Goal: Task Accomplishment & Management: Complete application form

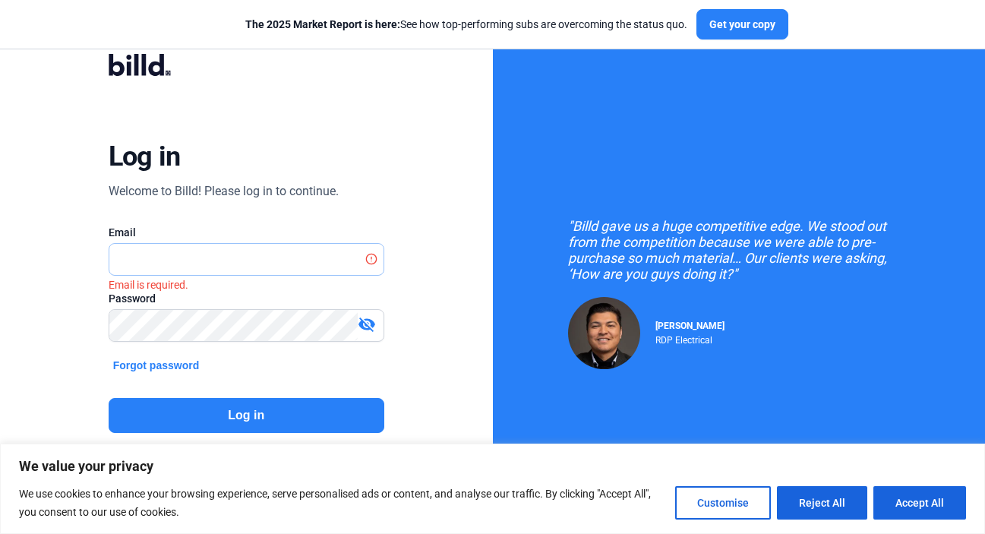
type input "[EMAIL_ADDRESS][DOMAIN_NAME]"
click at [210, 416] on button "Log in" at bounding box center [247, 415] width 276 height 35
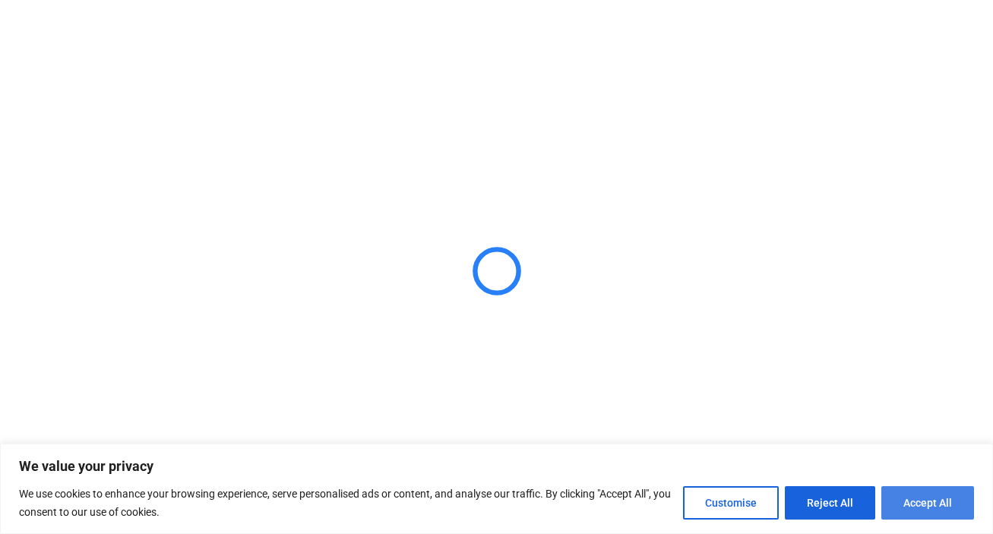
click at [907, 511] on button "Accept All" at bounding box center [927, 502] width 93 height 33
checkbox input "true"
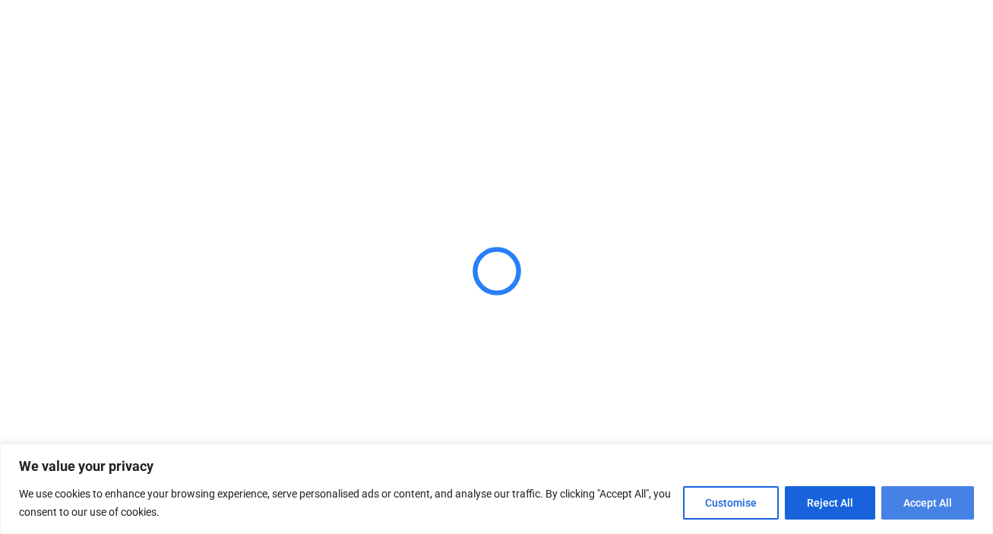
checkbox input "true"
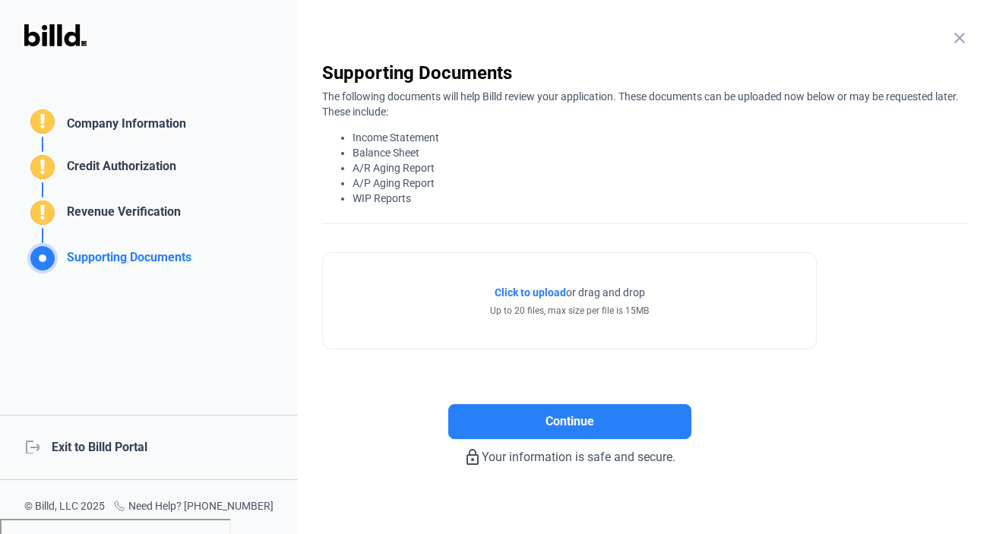
click at [950, 38] on mat-icon "close" at bounding box center [959, 38] width 18 height 18
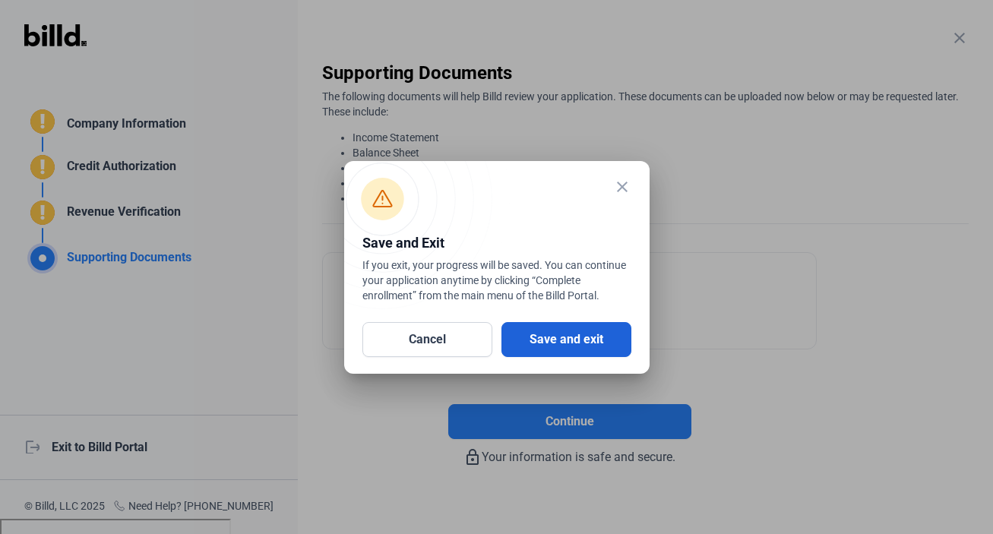
click at [556, 349] on button "Save and exit" at bounding box center [566, 339] width 130 height 35
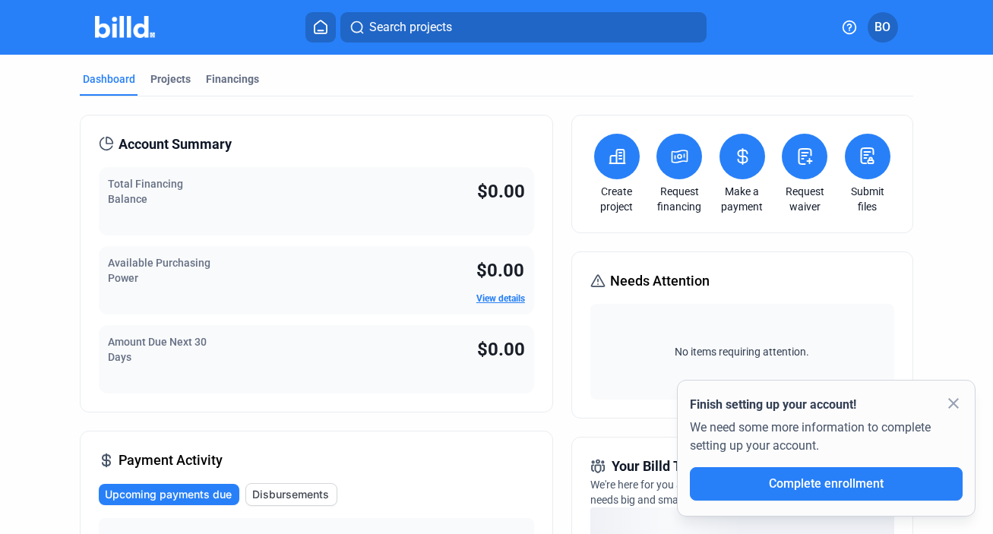
click at [673, 173] on button at bounding box center [679, 157] width 46 height 46
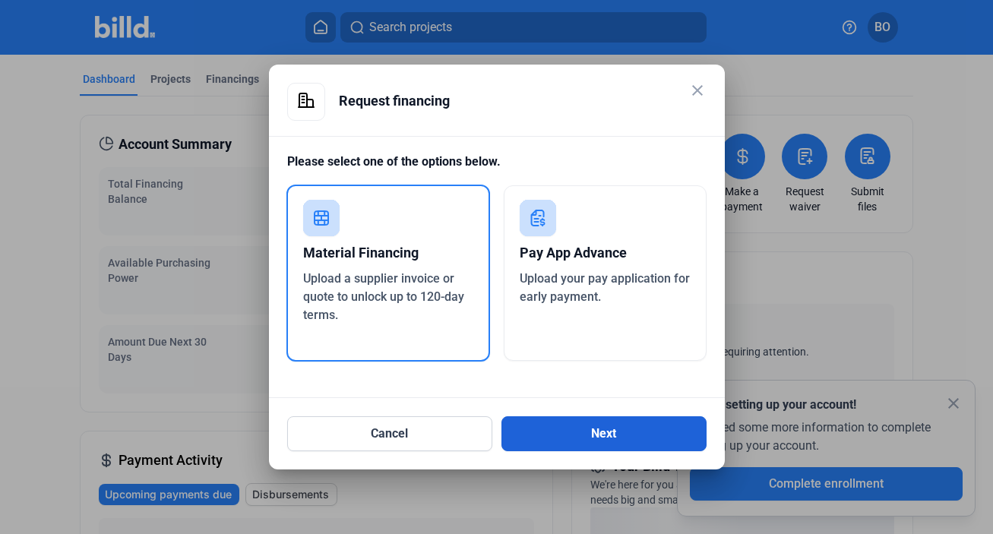
click at [612, 429] on button "Next" at bounding box center [603, 433] width 205 height 35
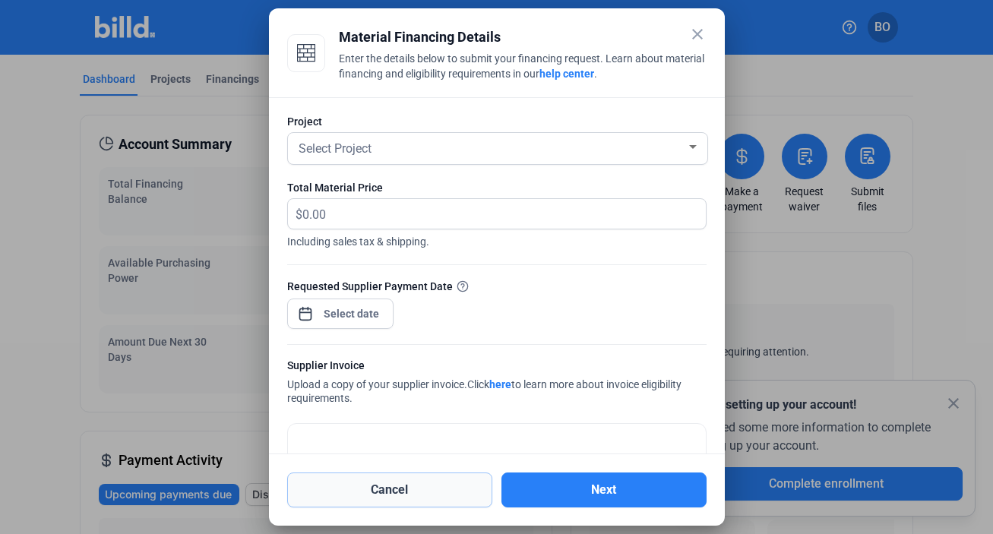
click at [433, 484] on button "Cancel" at bounding box center [389, 489] width 205 height 35
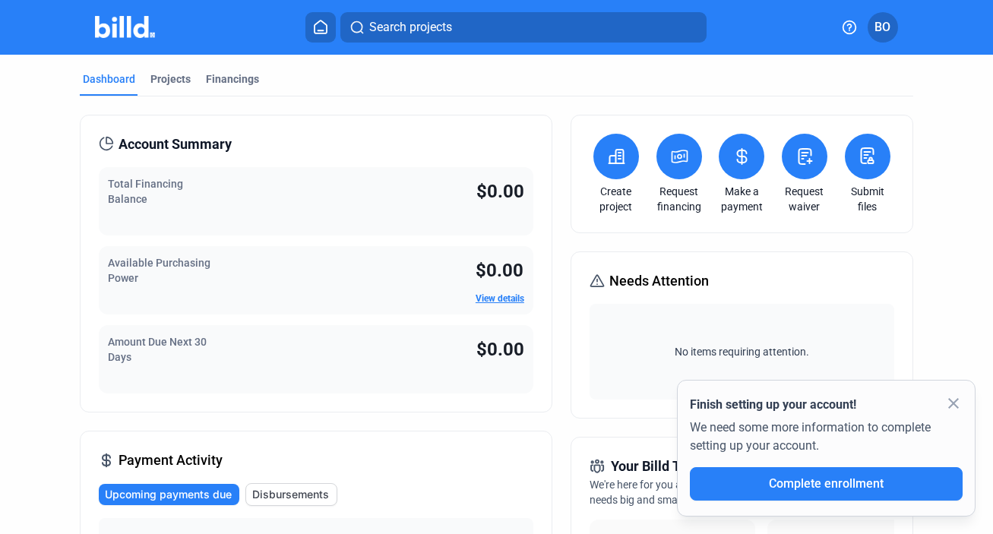
click at [676, 169] on button at bounding box center [679, 157] width 46 height 46
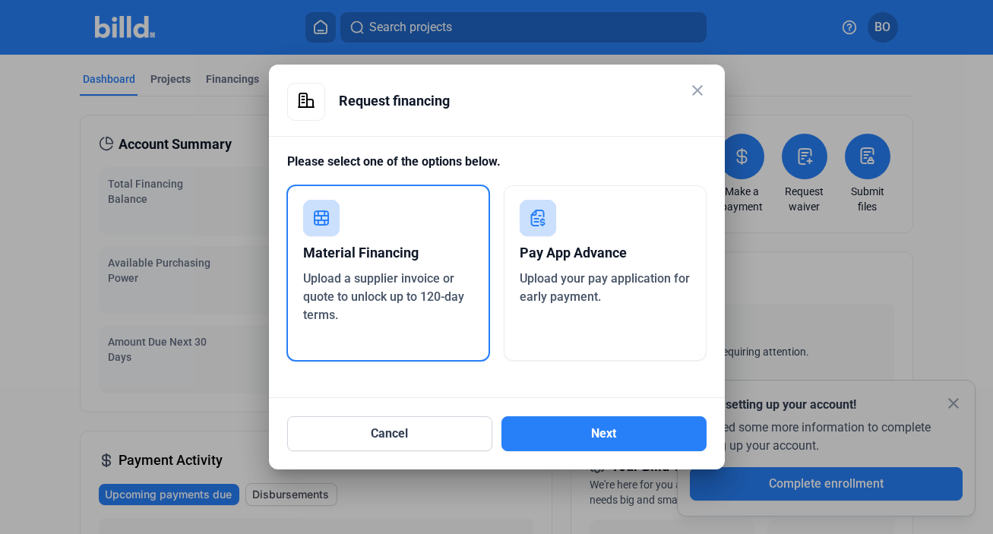
click at [615, 294] on div "Upload your pay application for early payment." at bounding box center [605, 288] width 171 height 36
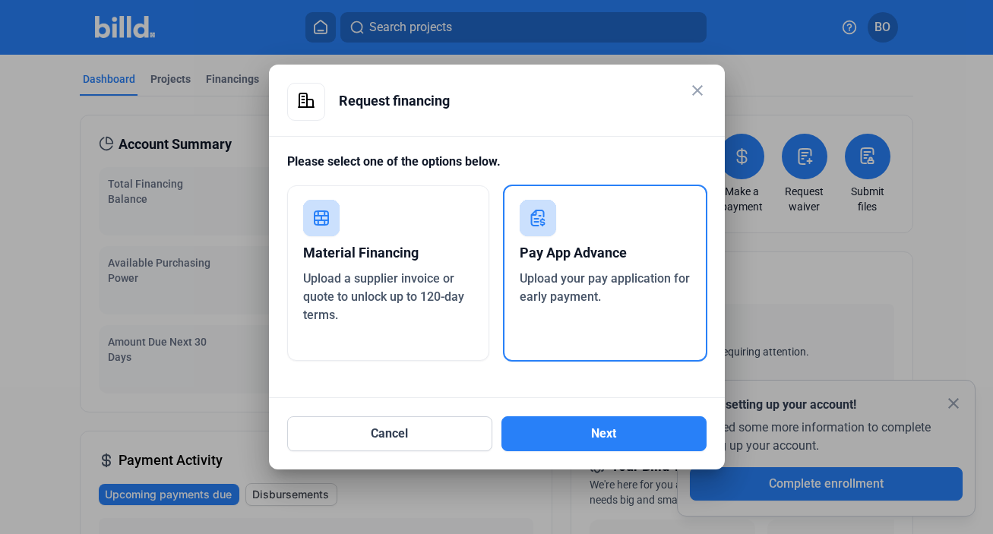
click at [583, 413] on div "Cancel Next" at bounding box center [496, 424] width 419 height 53
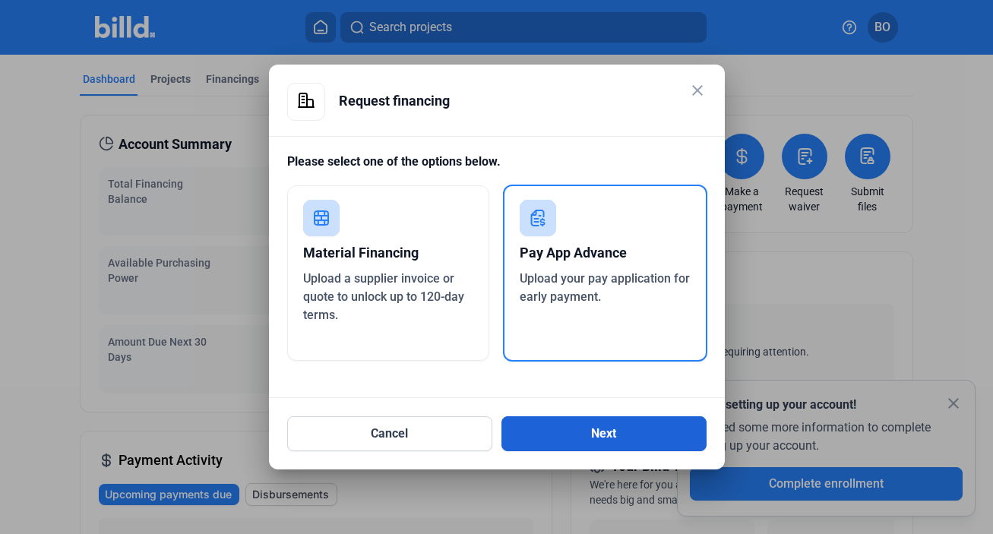
click at [580, 436] on button "Next" at bounding box center [603, 433] width 205 height 35
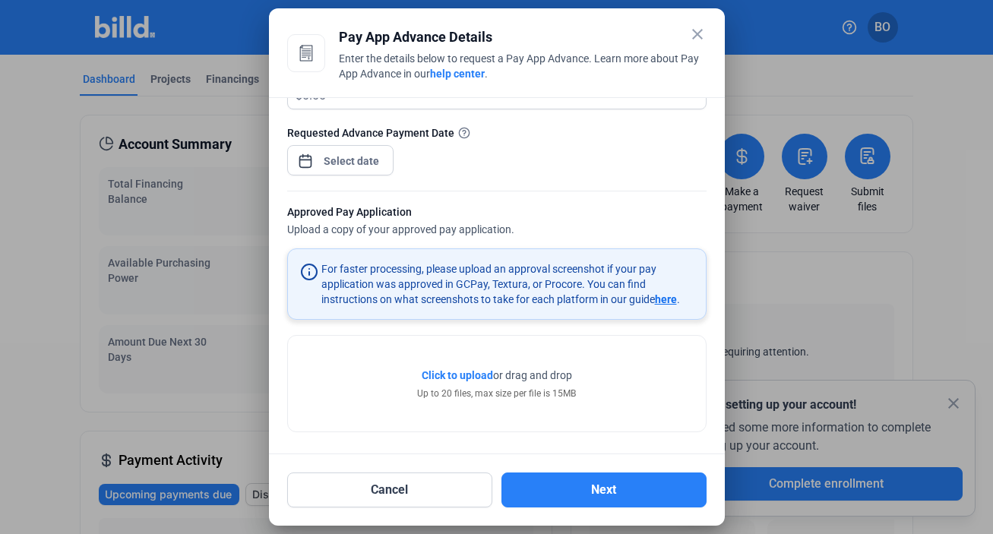
scroll to position [257, 0]
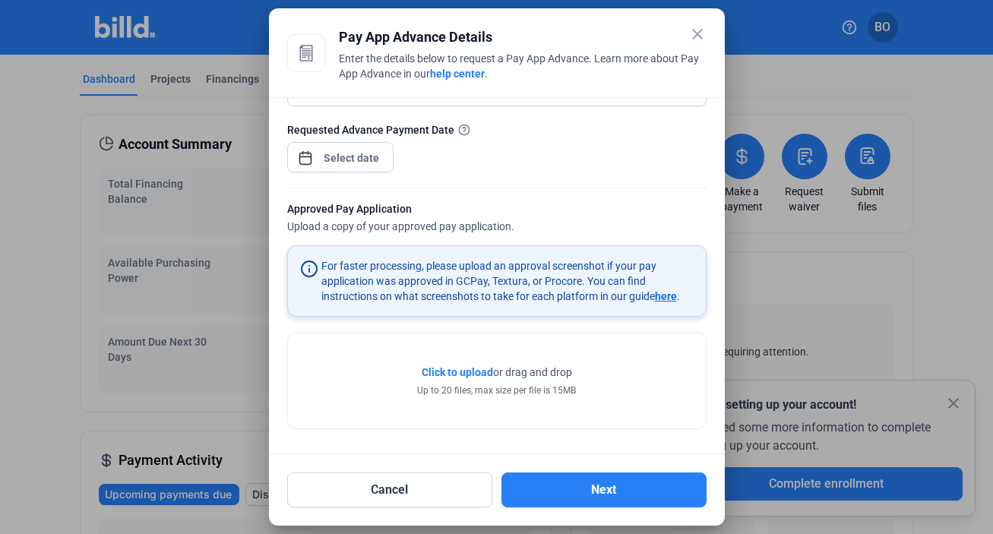
click at [698, 29] on mat-icon "close" at bounding box center [697, 34] width 18 height 18
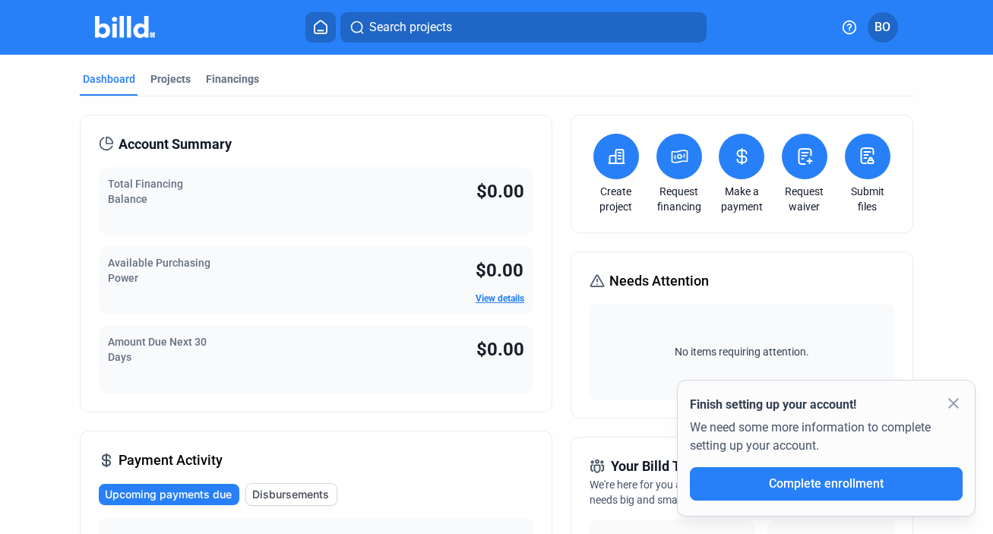
click at [672, 156] on icon at bounding box center [679, 156] width 19 height 18
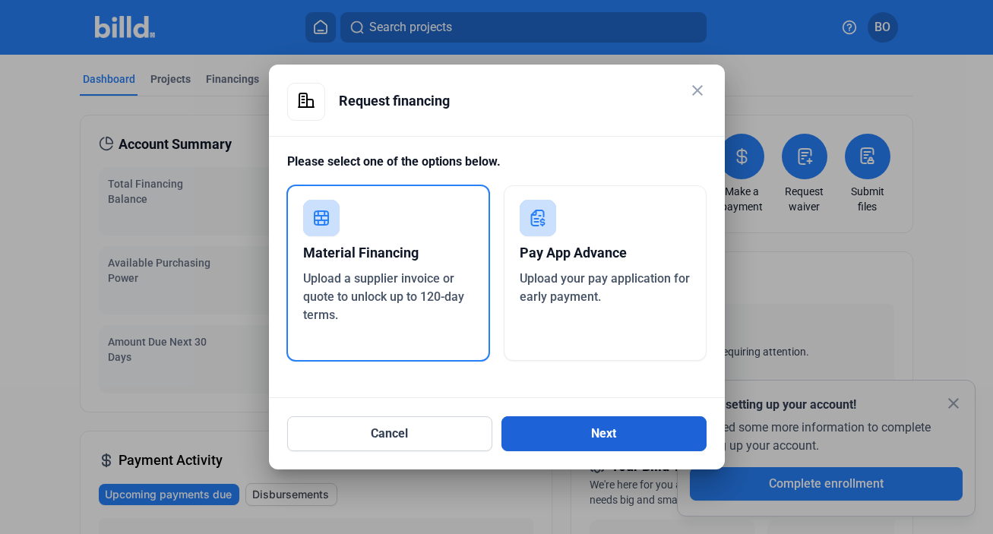
click at [603, 441] on button "Next" at bounding box center [603, 433] width 205 height 35
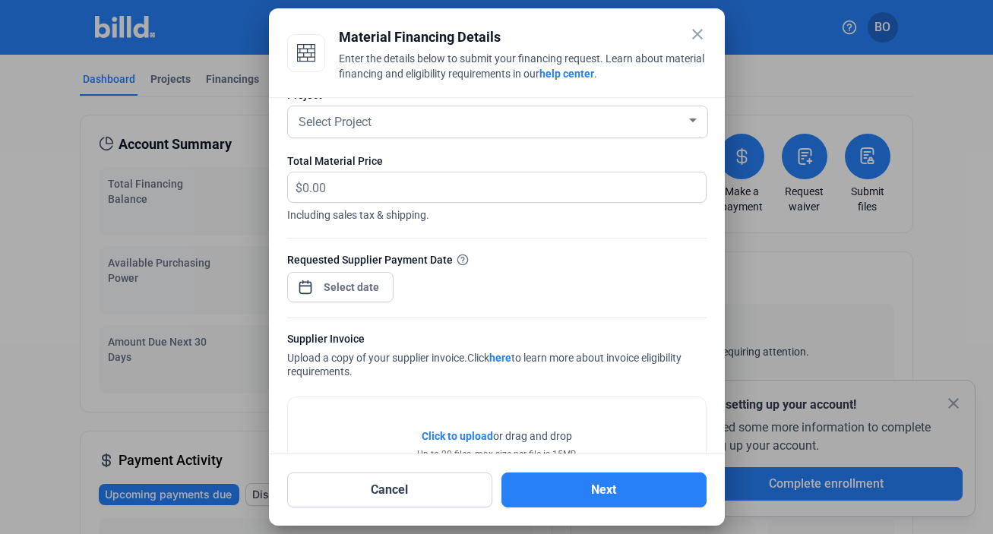
scroll to position [91, 0]
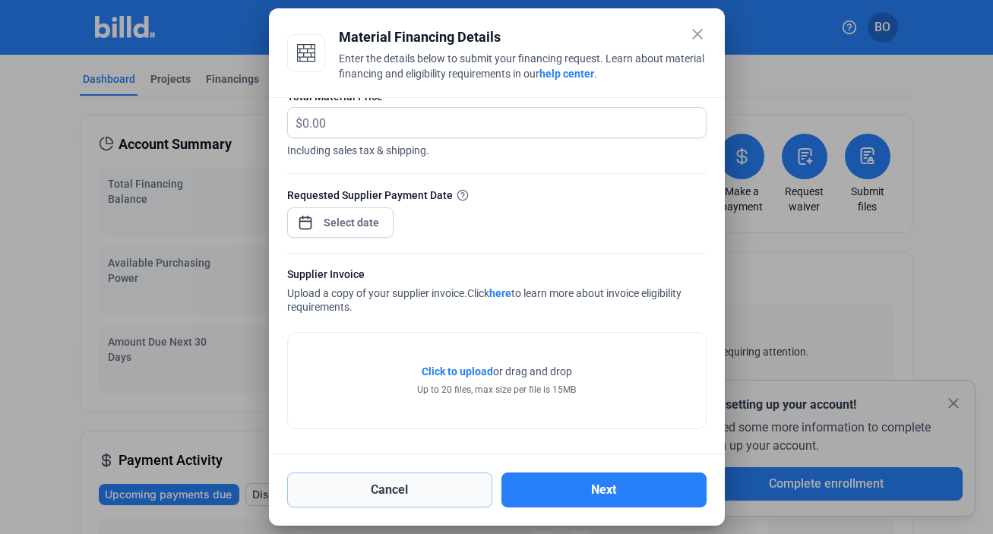
click at [375, 491] on button "Cancel" at bounding box center [389, 489] width 205 height 35
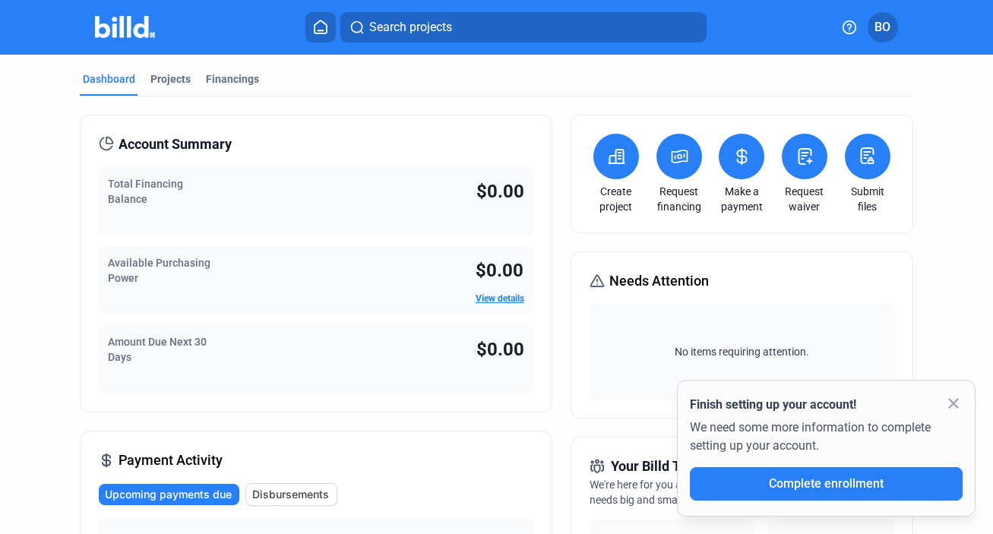
click at [607, 151] on icon at bounding box center [616, 156] width 19 height 18
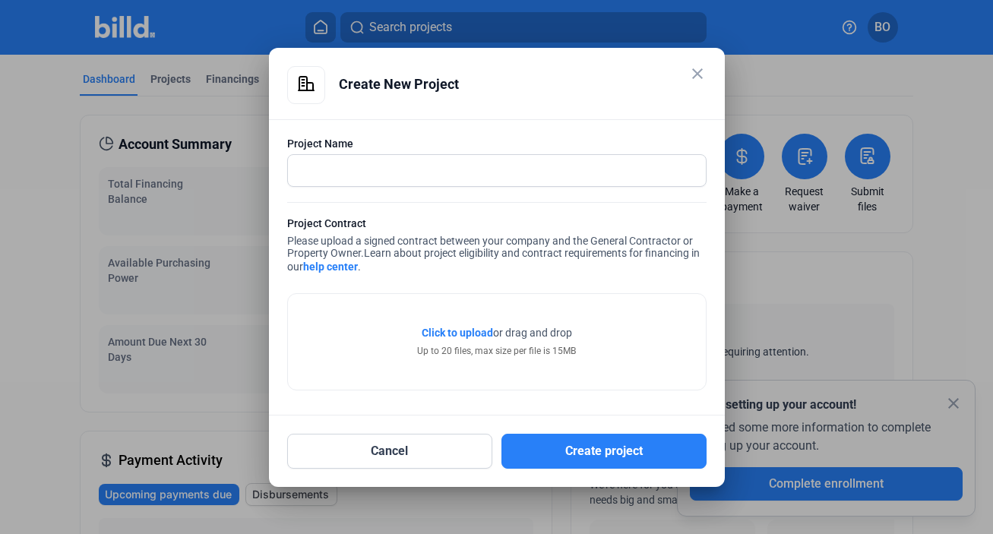
click at [691, 78] on mat-icon "close" at bounding box center [697, 74] width 18 height 18
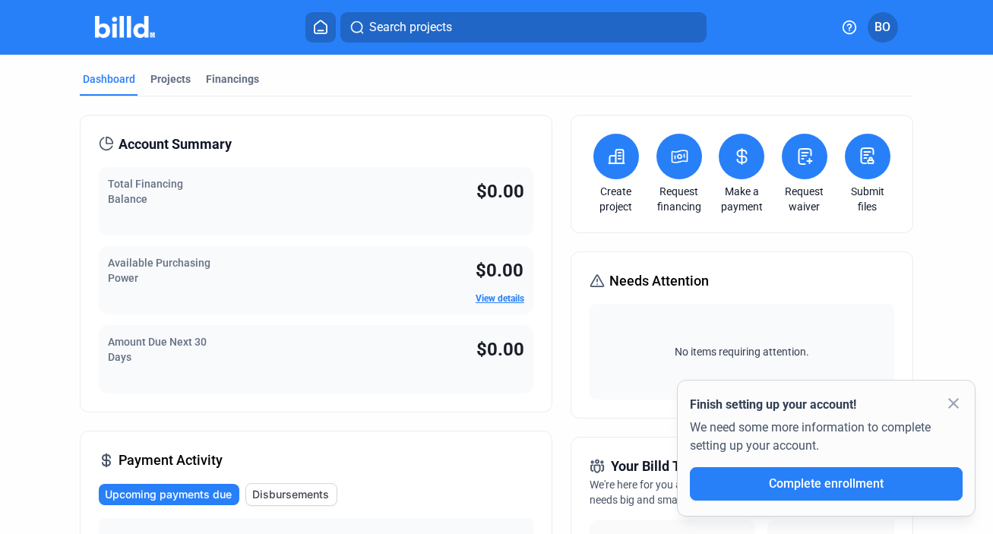
click at [956, 398] on mat-icon "close" at bounding box center [953, 403] width 18 height 18
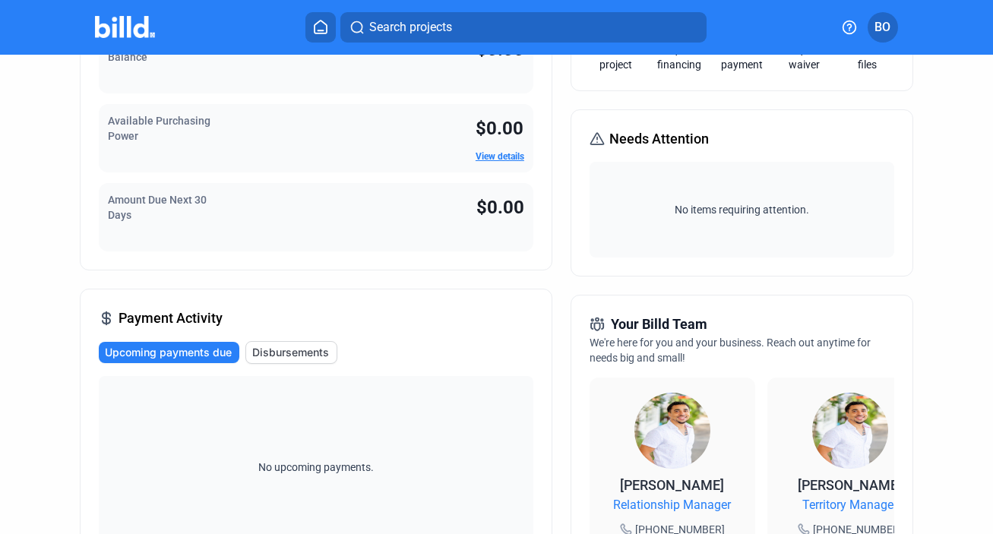
scroll to position [0, 0]
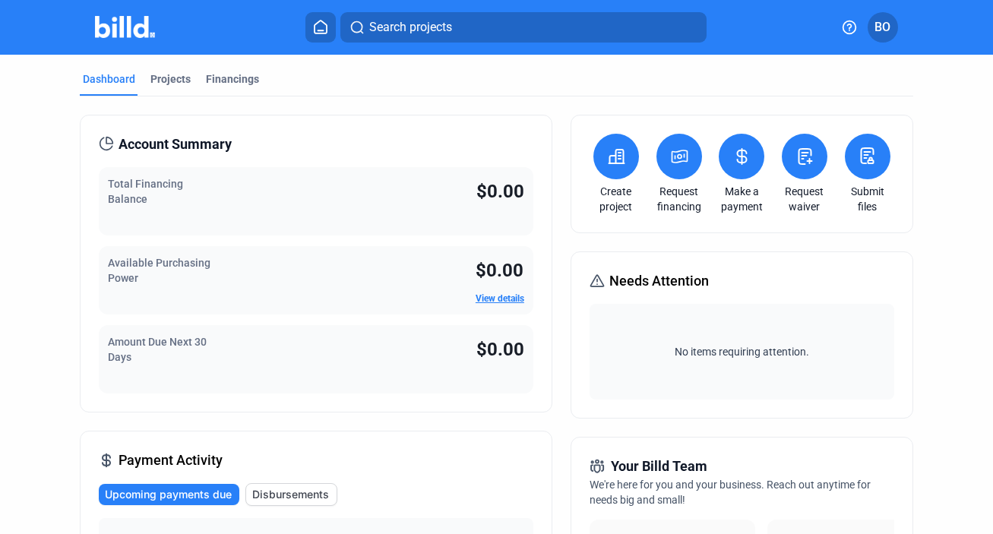
click at [167, 84] on div "Projects" at bounding box center [170, 78] width 40 height 15
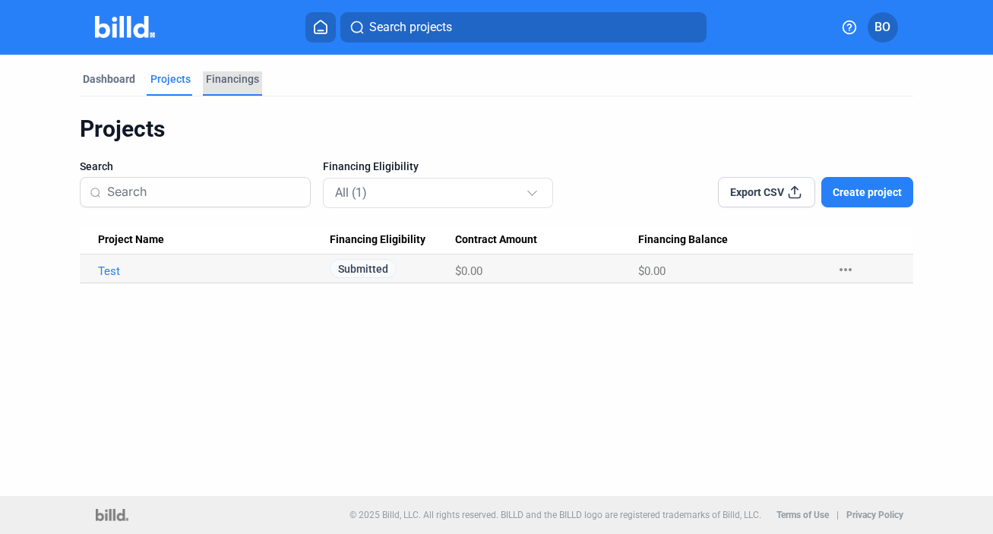
click at [214, 82] on div "Financings" at bounding box center [232, 78] width 53 height 15
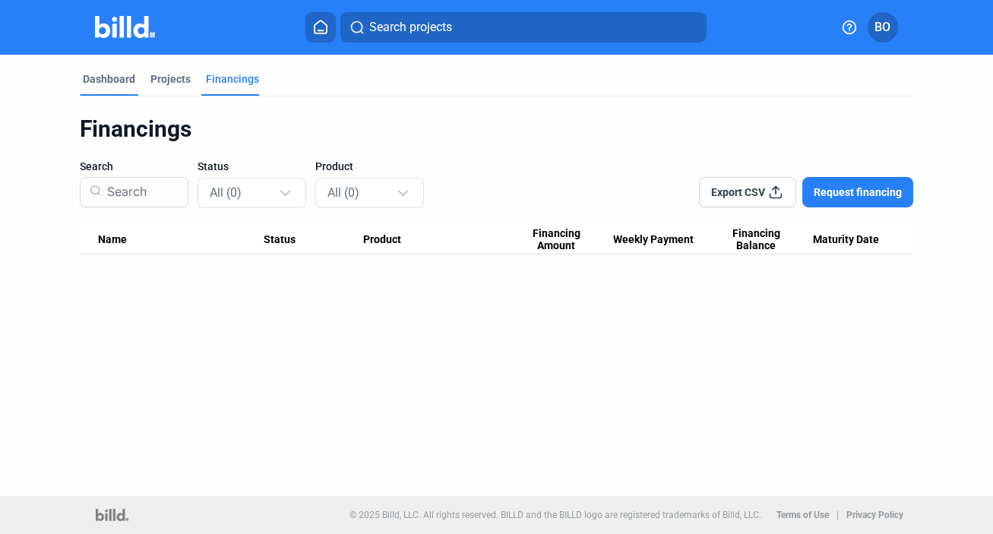
click at [100, 82] on div "Dashboard" at bounding box center [109, 78] width 52 height 15
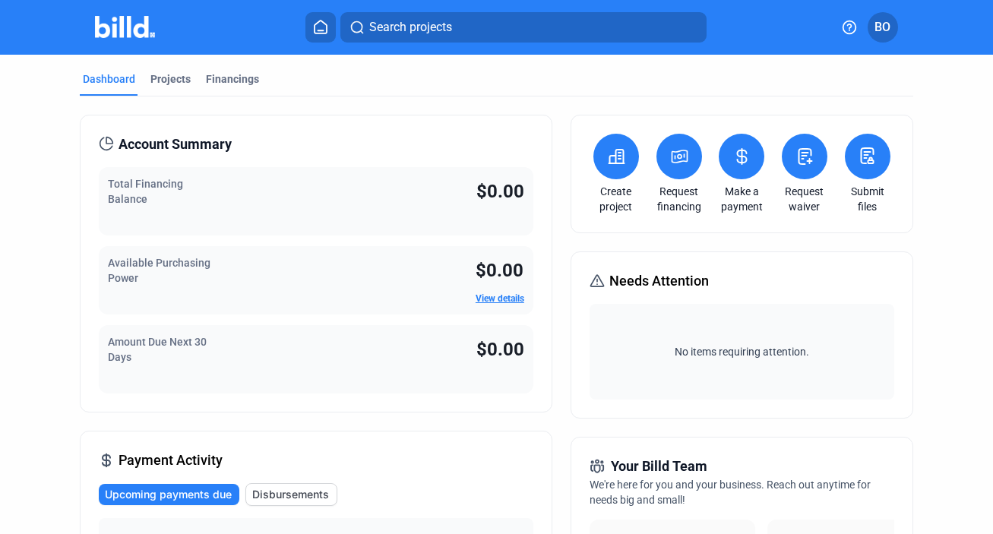
click at [624, 152] on button at bounding box center [616, 157] width 46 height 46
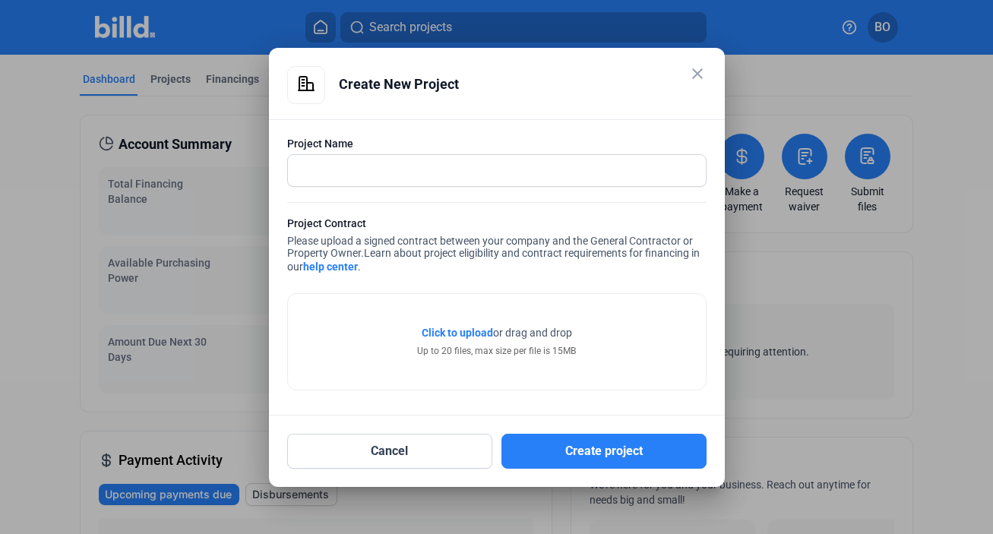
click at [703, 79] on mat-icon "close" at bounding box center [697, 74] width 18 height 18
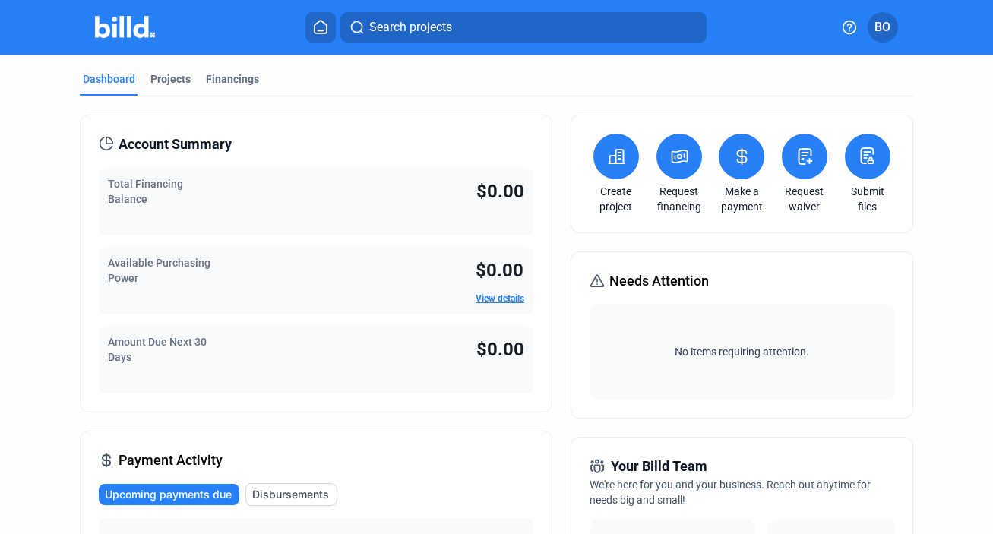
click at [676, 147] on icon at bounding box center [679, 156] width 19 height 18
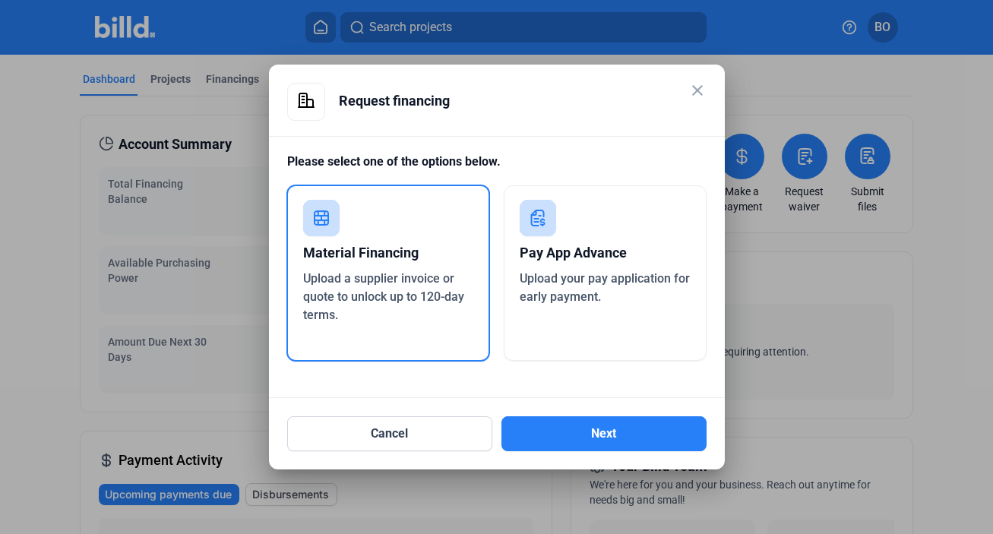
click at [631, 280] on span "Upload your pay application for early payment." at bounding box center [605, 287] width 170 height 33
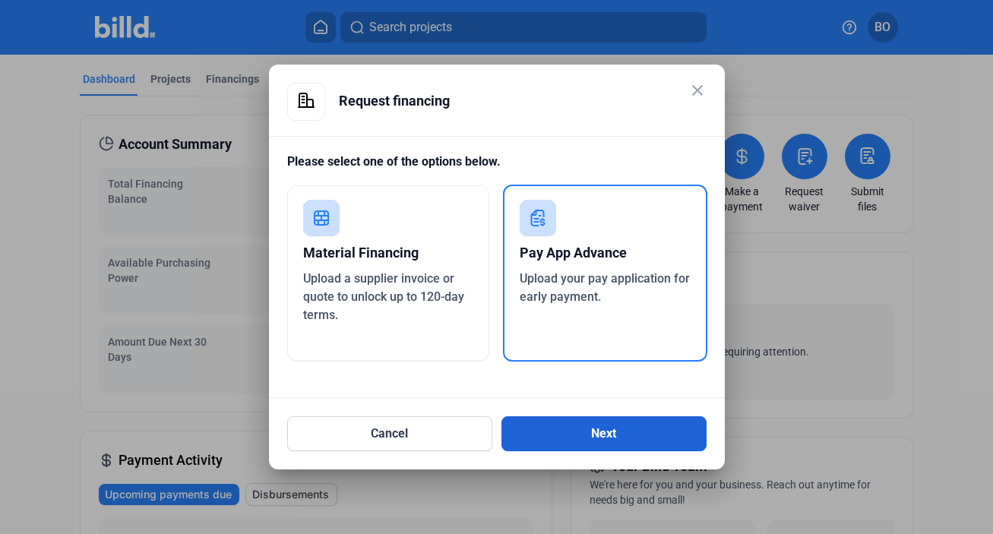
click at [595, 422] on button "Next" at bounding box center [603, 433] width 205 height 35
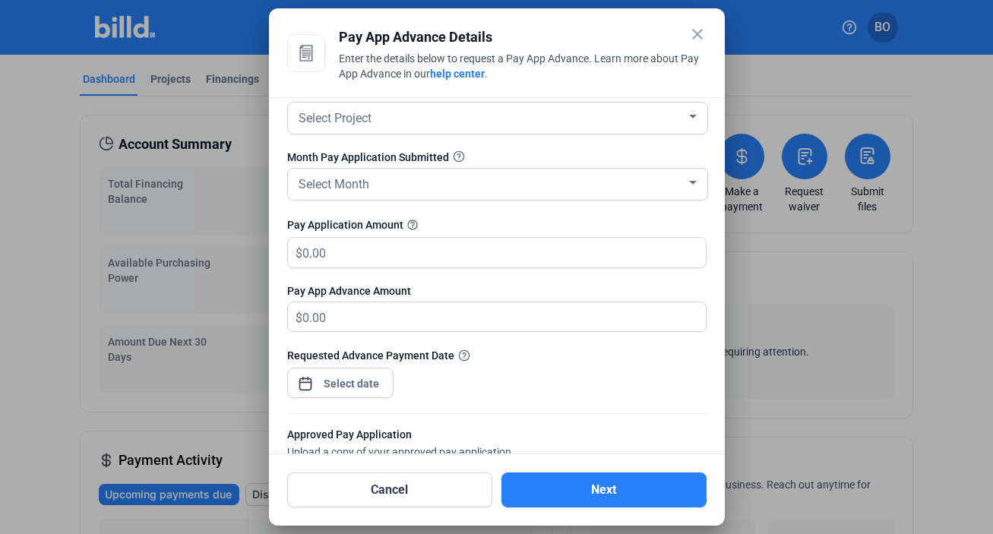
scroll to position [21, 0]
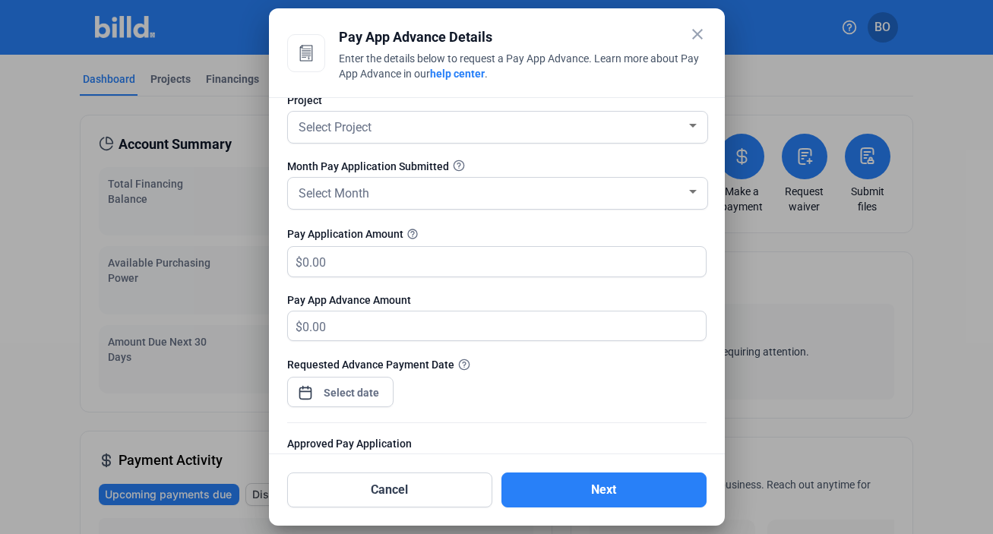
click at [697, 39] on mat-icon "close" at bounding box center [697, 34] width 18 height 18
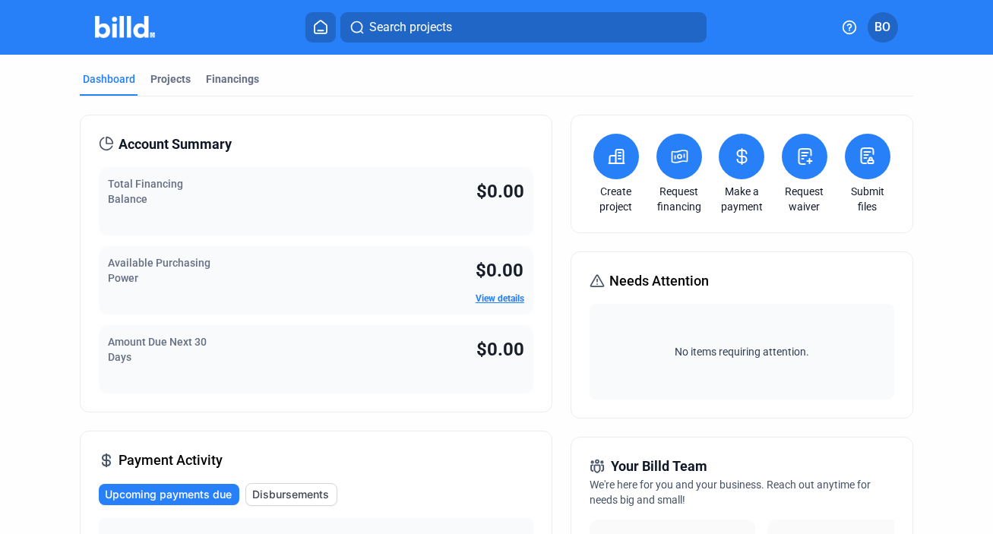
click at [673, 153] on icon at bounding box center [679, 156] width 19 height 18
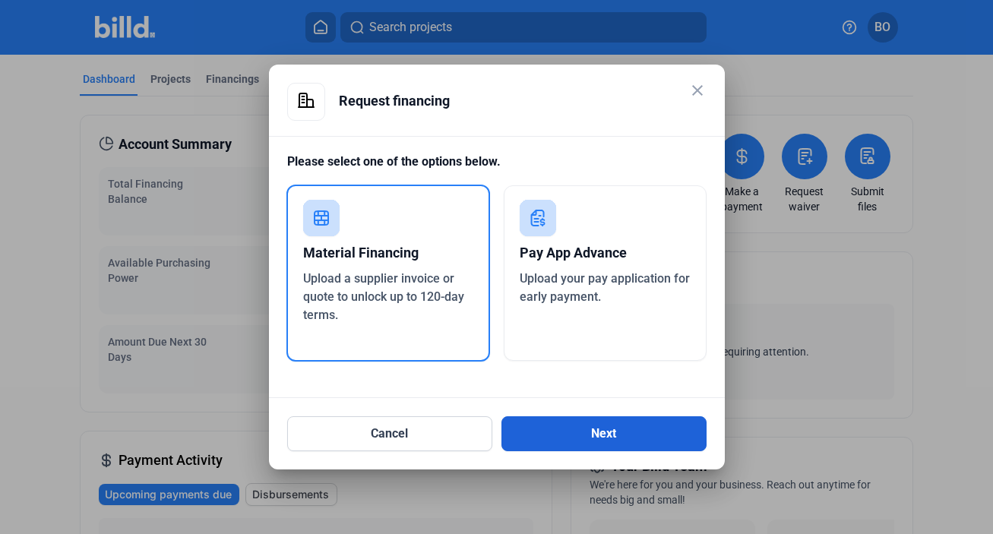
click at [595, 437] on button "Next" at bounding box center [603, 433] width 205 height 35
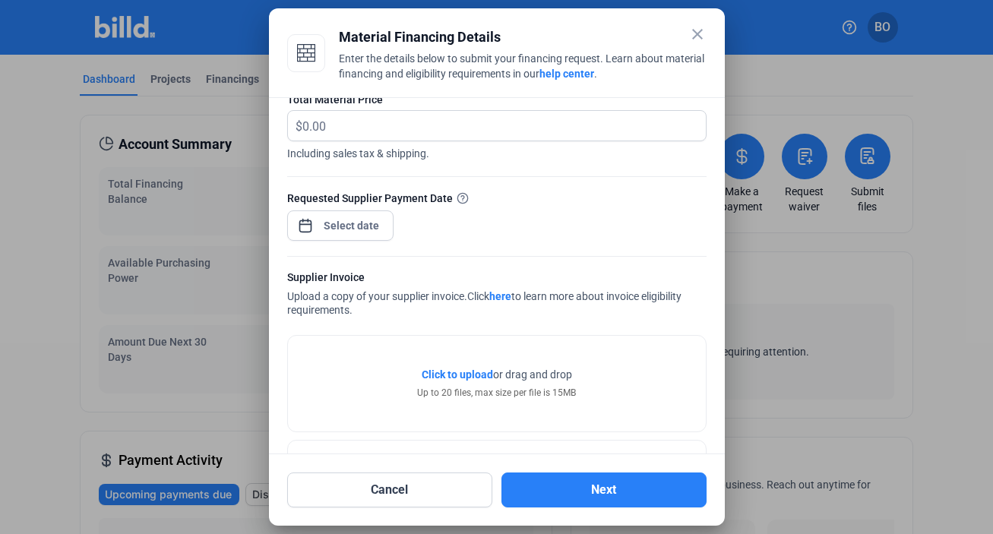
scroll to position [0, 0]
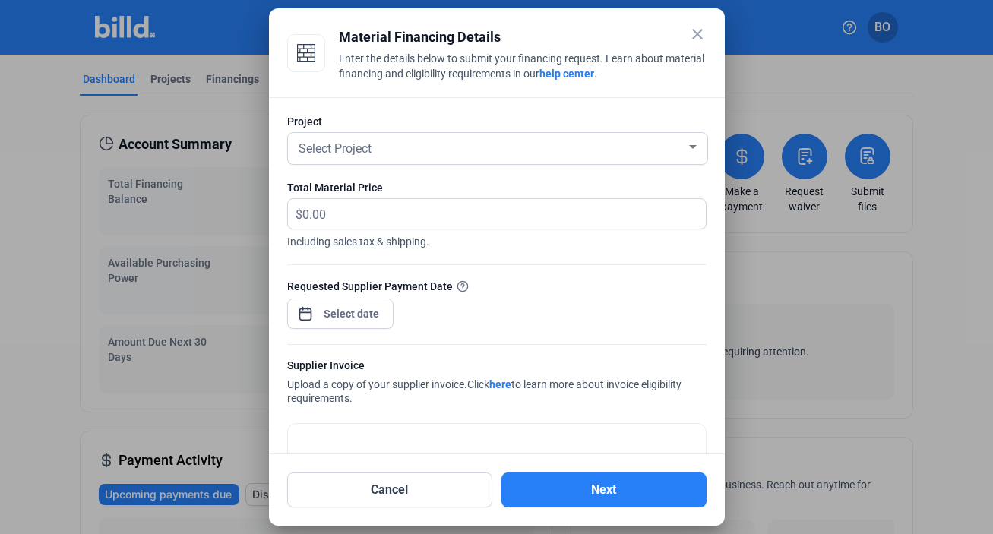
click at [696, 33] on mat-icon "close" at bounding box center [697, 34] width 18 height 18
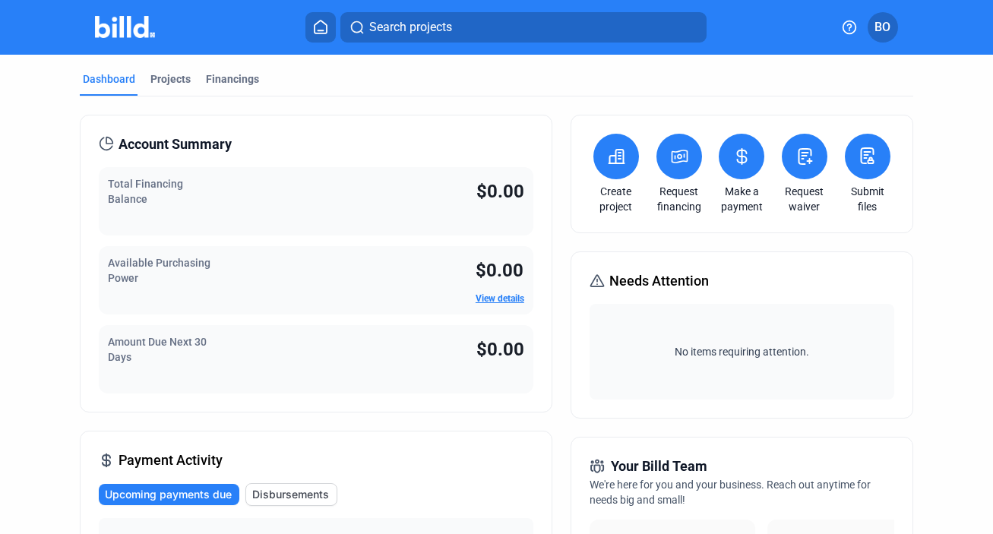
click at [804, 168] on button at bounding box center [805, 157] width 46 height 46
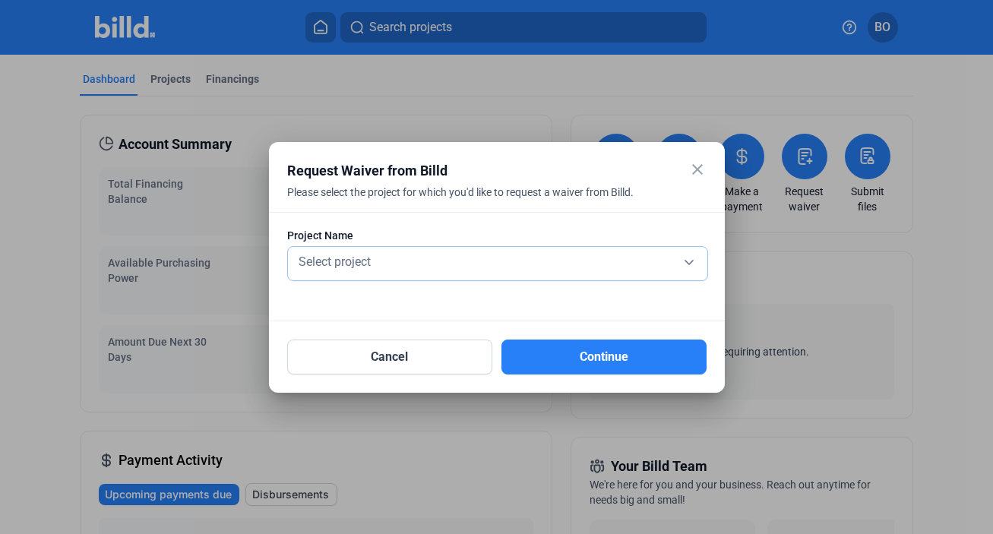
click at [601, 268] on div "Select project" at bounding box center [497, 260] width 404 height 21
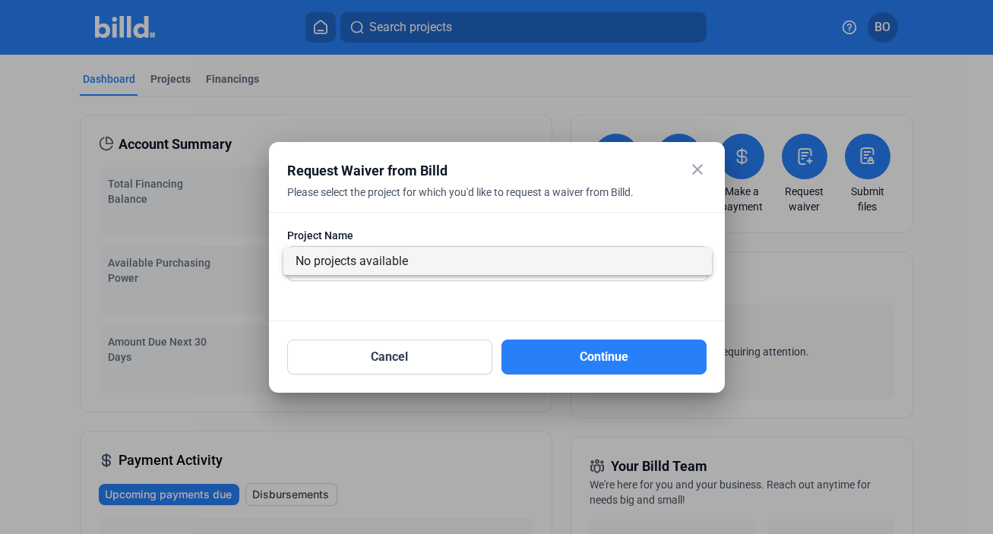
click at [589, 305] on div at bounding box center [496, 267] width 993 height 534
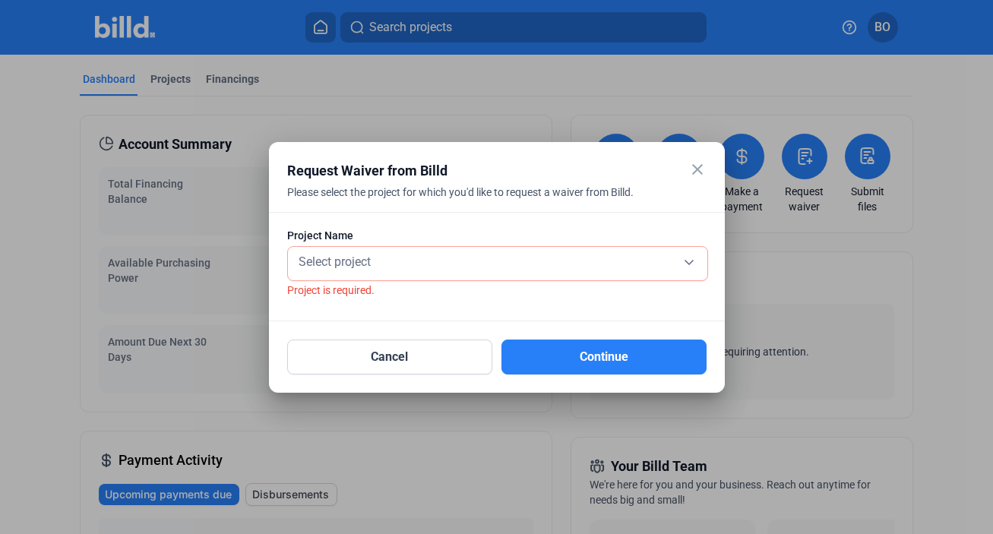
click at [698, 163] on mat-icon "close" at bounding box center [697, 169] width 18 height 18
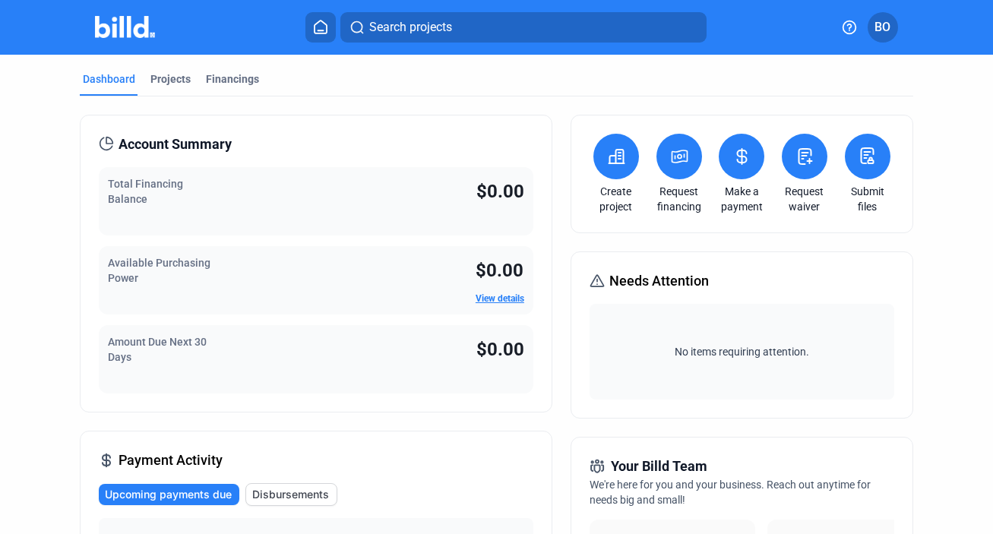
click at [868, 163] on icon at bounding box center [870, 160] width 5 height 6
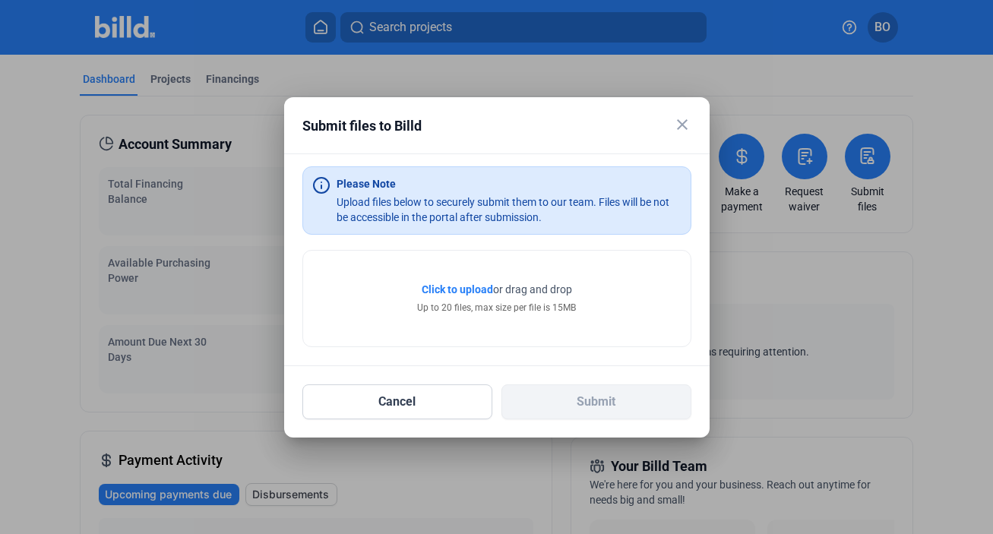
click at [685, 122] on mat-icon "close" at bounding box center [682, 124] width 18 height 18
